Goal: Entertainment & Leisure: Browse casually

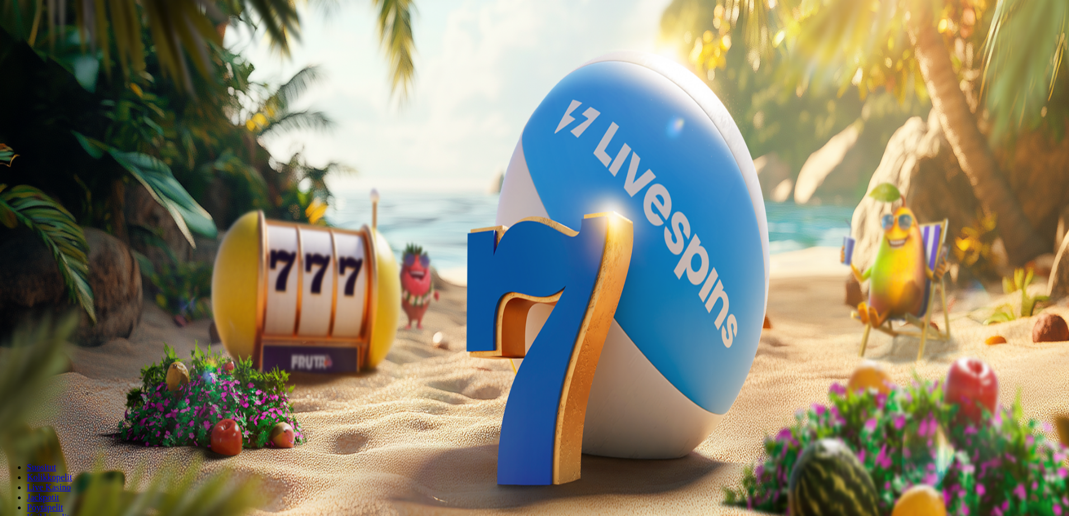
click at [64, 45] on span "Kirjaudu" at bounding box center [77, 40] width 27 height 8
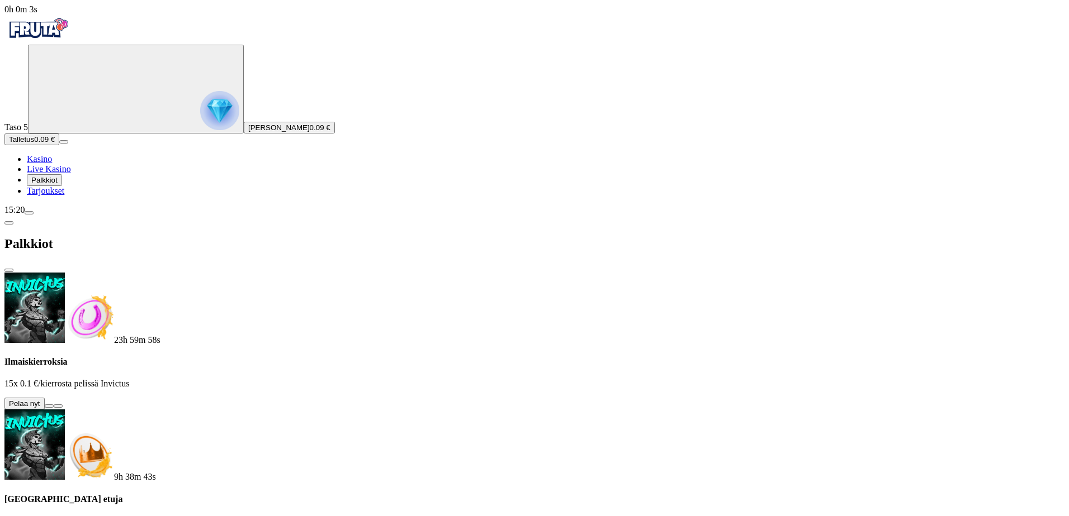
click at [54, 405] on button at bounding box center [49, 406] width 9 height 3
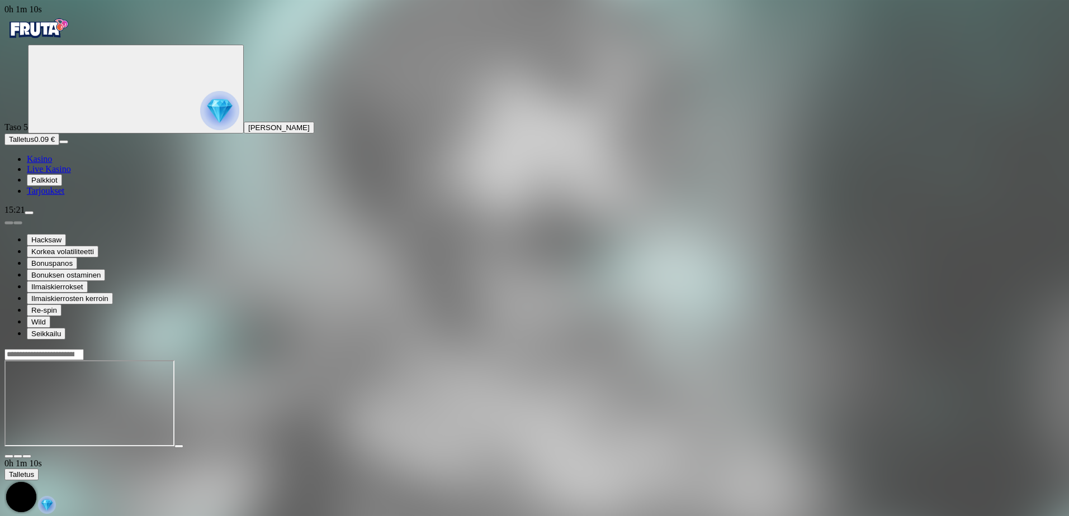
click at [52, 164] on span "Kasino" at bounding box center [39, 159] width 25 height 10
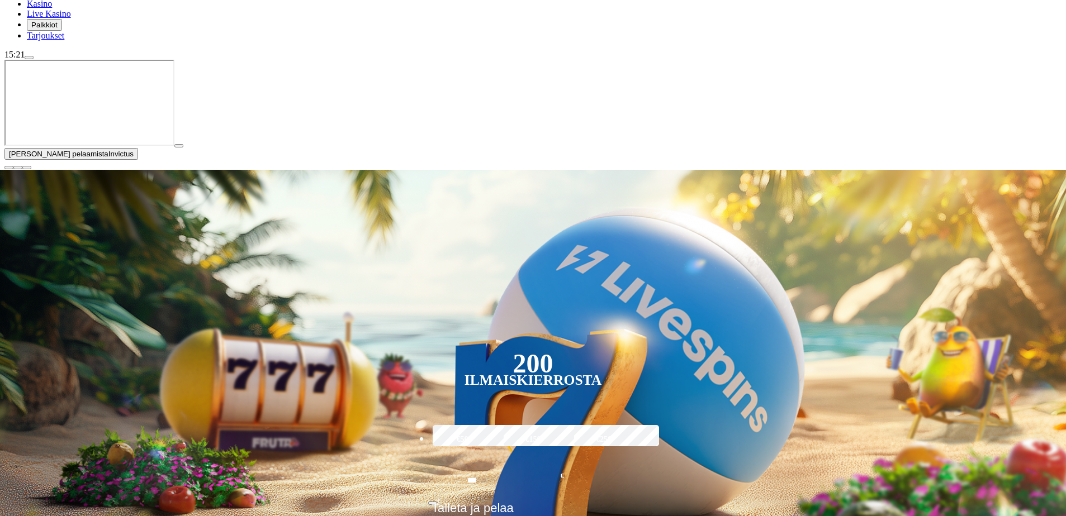
scroll to position [168, 0]
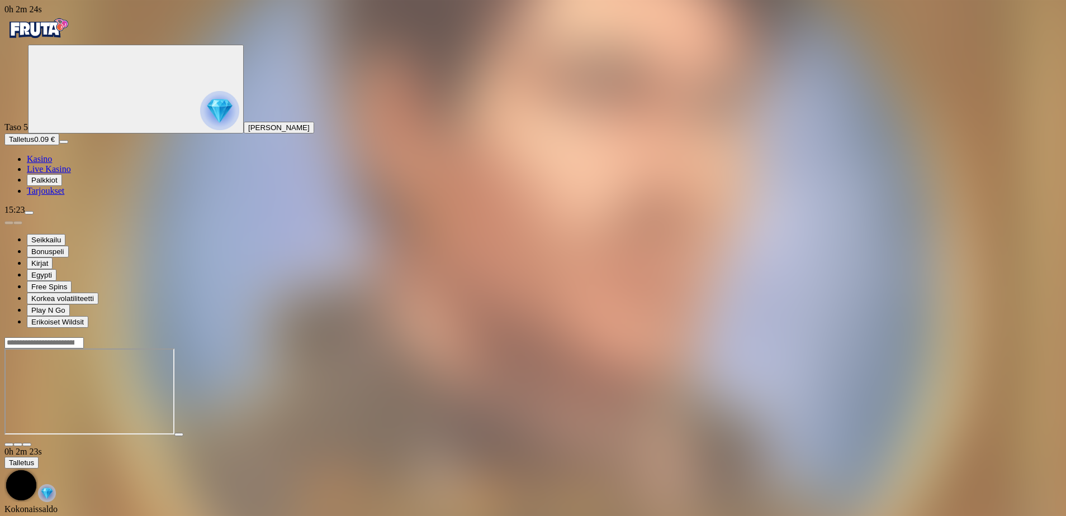
click at [52, 164] on span "Kasino" at bounding box center [39, 159] width 25 height 10
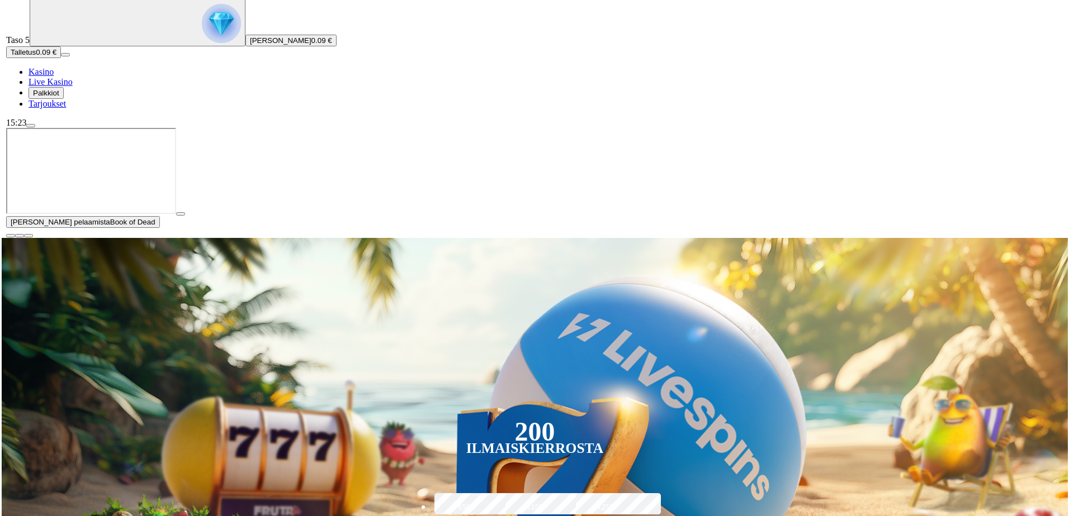
scroll to position [112, 0]
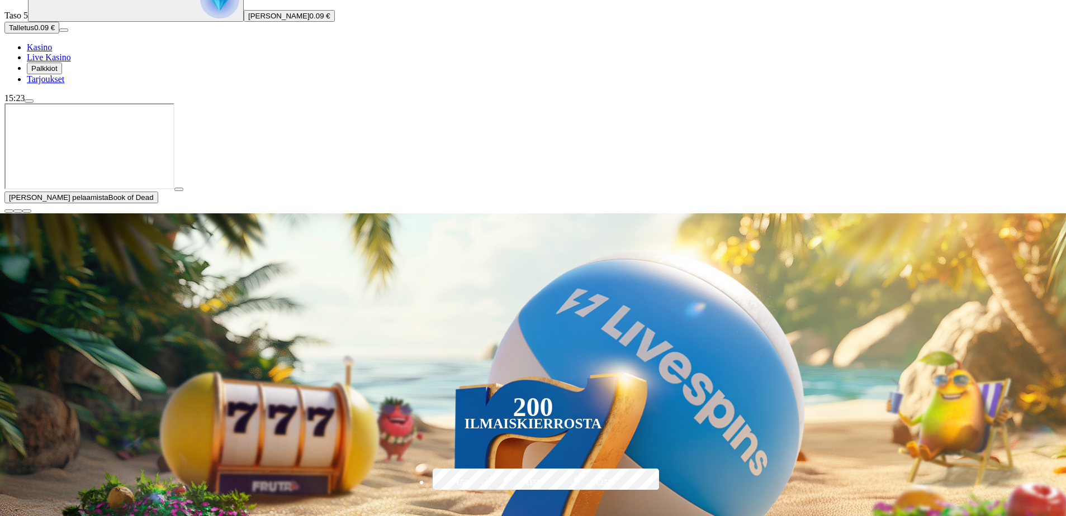
click at [310, 20] on span "0.09 €" at bounding box center [320, 16] width 21 height 8
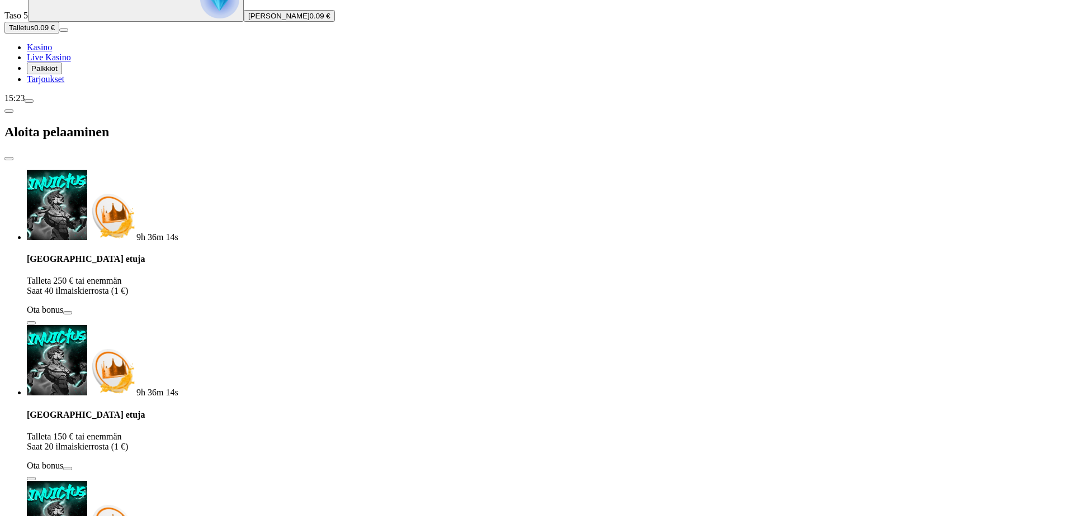
drag, startPoint x: 183, startPoint y: 268, endPoint x: 96, endPoint y: 273, distance: 87.3
type input "*"
click at [310, 20] on span "0.09 €" at bounding box center [320, 16] width 21 height 8
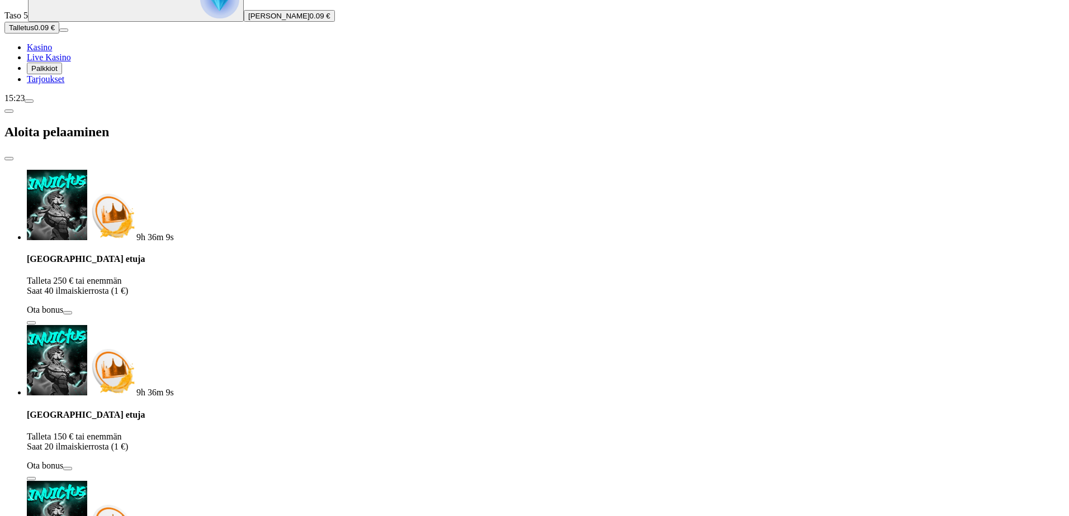
click at [9, 159] on span "close icon" at bounding box center [9, 159] width 0 height 0
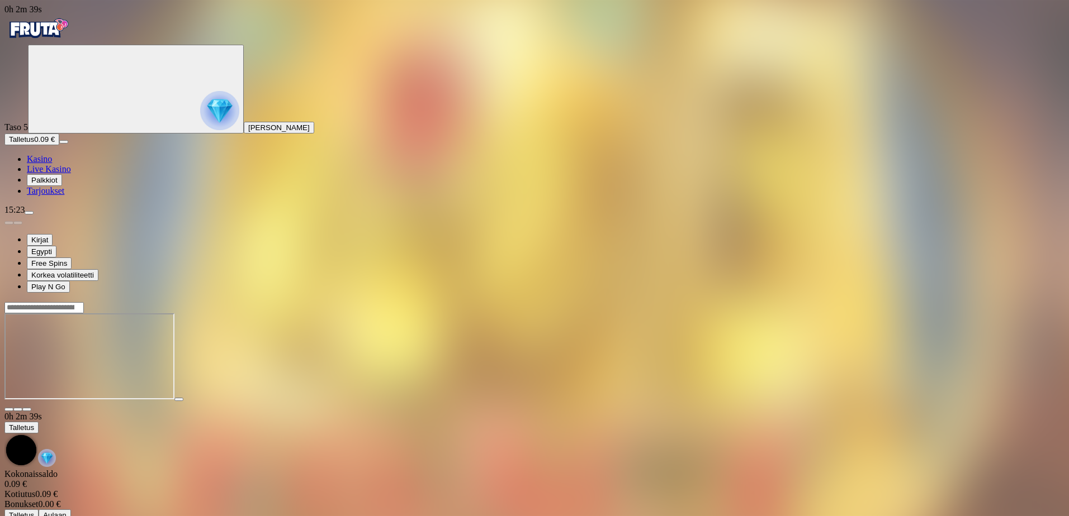
click at [248, 132] on span "[PERSON_NAME]" at bounding box center [278, 128] width 61 height 8
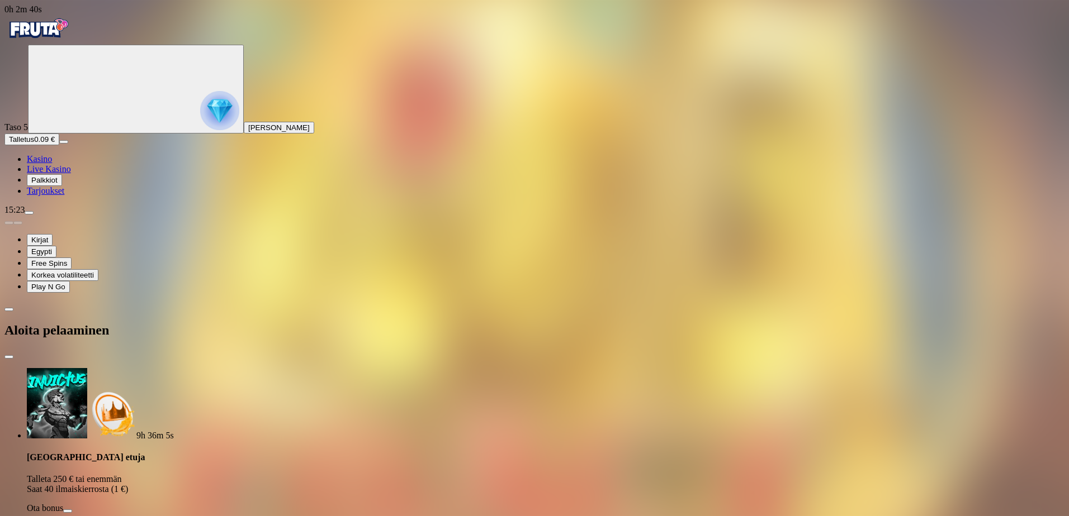
click at [9, 357] on span "close icon" at bounding box center [9, 357] width 0 height 0
